Goal: Navigation & Orientation: Find specific page/section

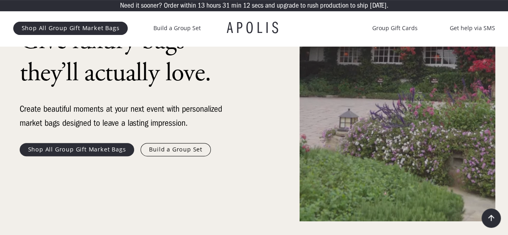
scroll to position [69, 0]
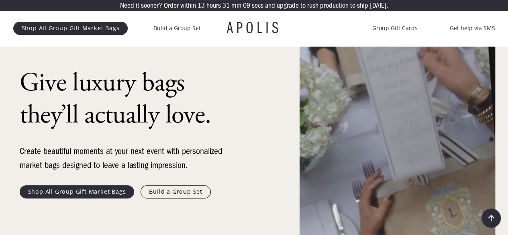
click at [110, 191] on link "Shop All Group Gift Market Bags" at bounding box center [77, 191] width 115 height 13
